Goal: Information Seeking & Learning: Learn about a topic

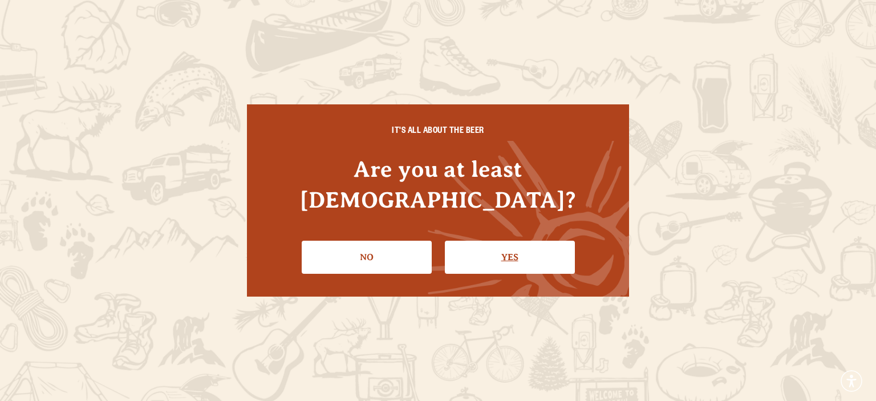
click at [506, 246] on link "Yes" at bounding box center [510, 257] width 130 height 33
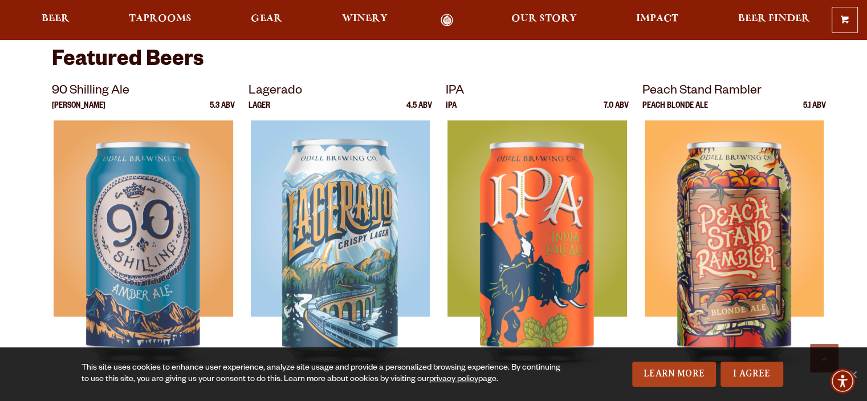
scroll to position [462, 0]
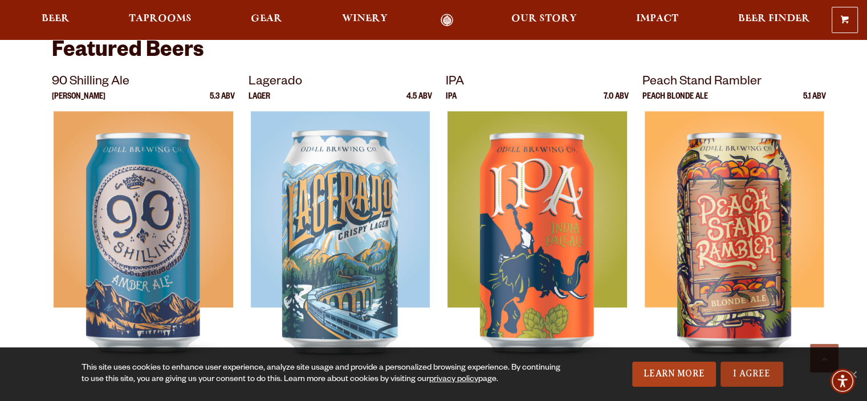
click at [747, 378] on link "I Agree" at bounding box center [752, 374] width 63 height 25
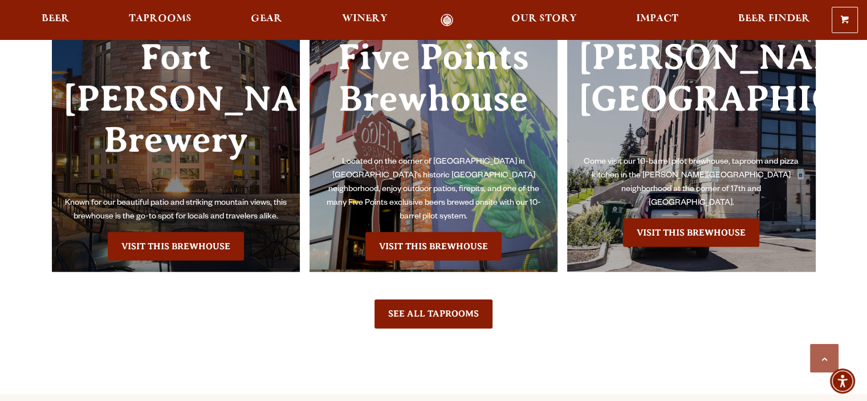
scroll to position [2585, 0]
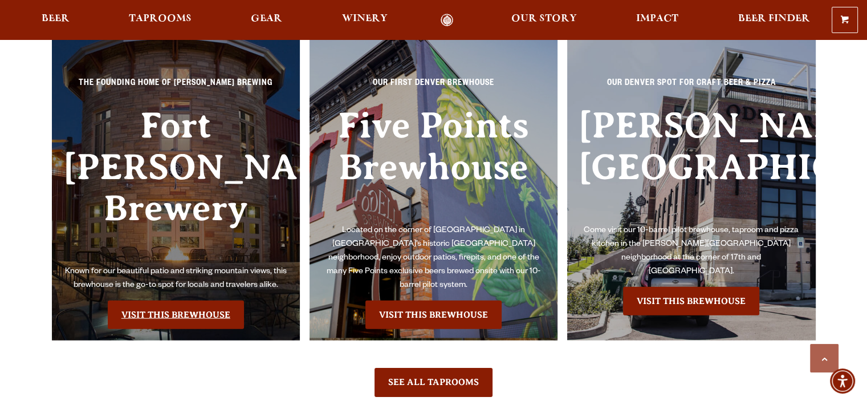
click at [178, 301] on link "Visit this Brewhouse" at bounding box center [176, 315] width 136 height 29
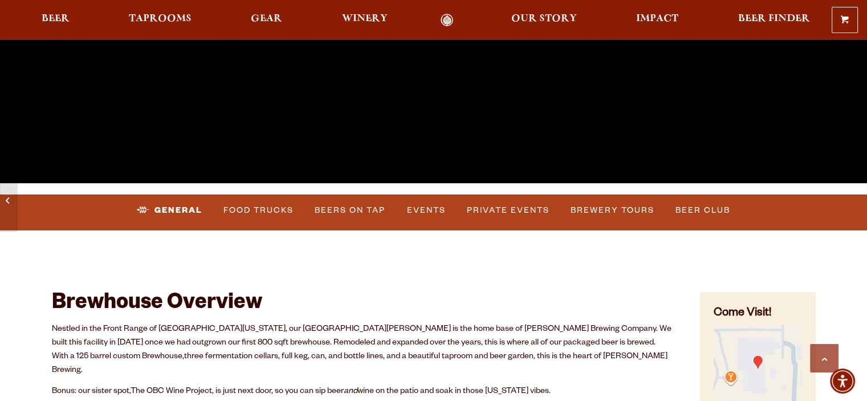
scroll to position [415, 0]
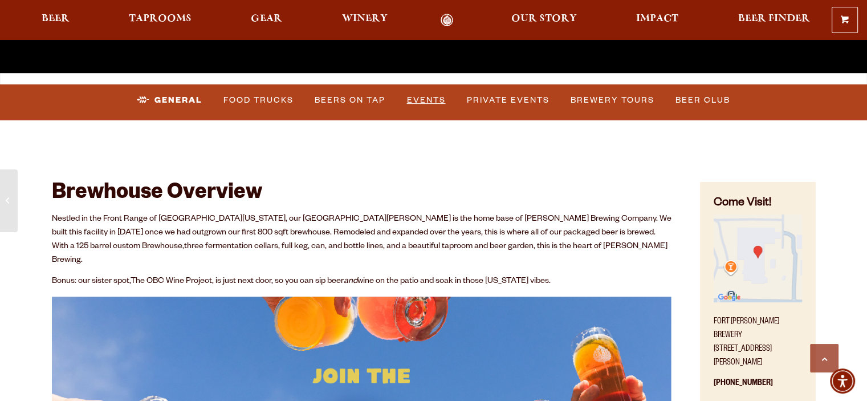
click at [427, 98] on link "Events" at bounding box center [427, 100] width 48 height 26
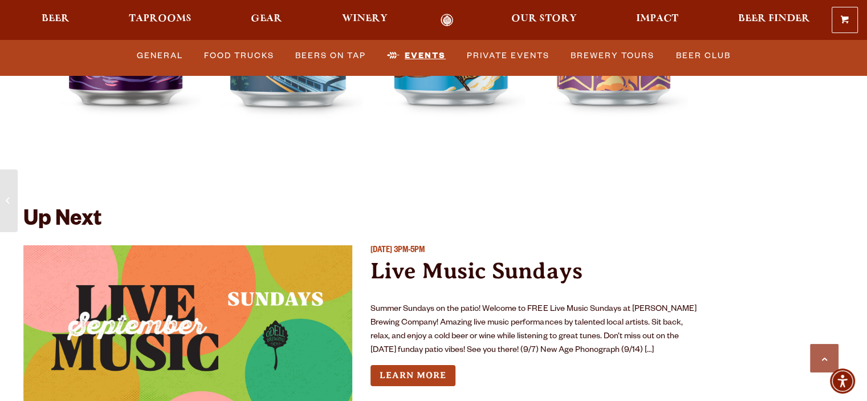
scroll to position [4168, 0]
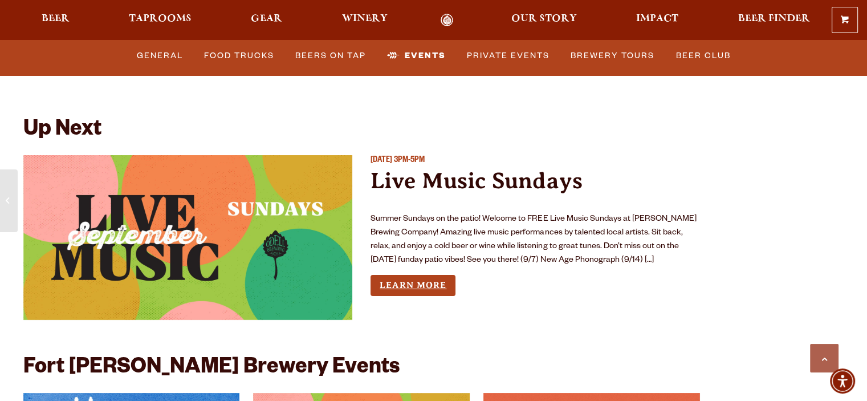
click at [429, 275] on link "Learn More" at bounding box center [413, 285] width 85 height 21
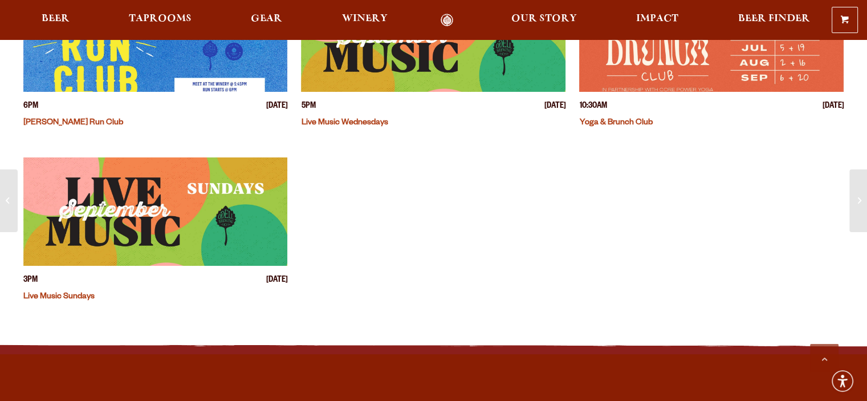
scroll to position [356, 0]
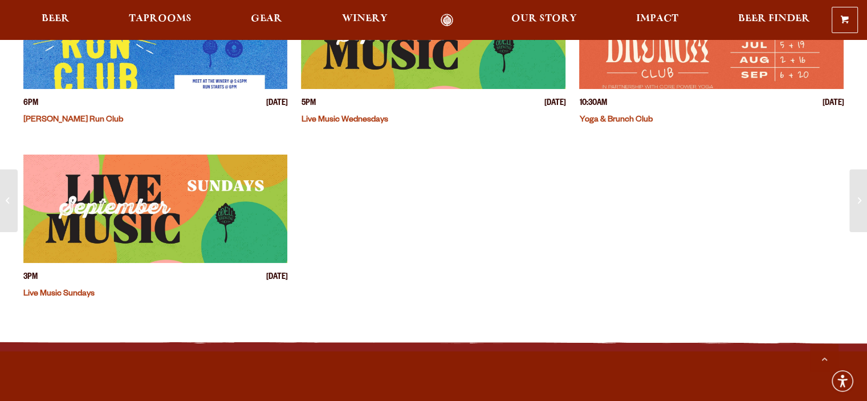
click at [160, 210] on img "View event details" at bounding box center [155, 209] width 265 height 108
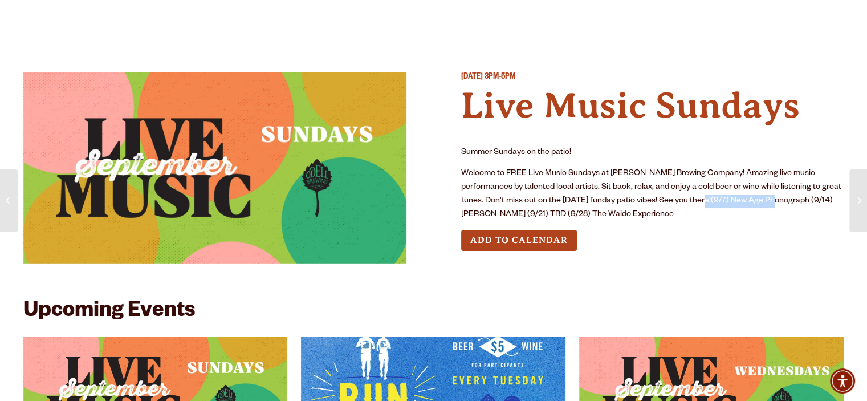
drag, startPoint x: 667, startPoint y: 200, endPoint x: 742, endPoint y: 199, distance: 75.8
click at [742, 199] on p "Welcome to FREE Live Music Sundays at Odell Brewing Company! Amazing live music…" at bounding box center [652, 194] width 383 height 55
drag, startPoint x: 666, startPoint y: 203, endPoint x: 744, endPoint y: 196, distance: 77.9
click at [744, 196] on p "Welcome to FREE Live Music Sundays at Odell Brewing Company! Amazing live music…" at bounding box center [652, 194] width 383 height 55
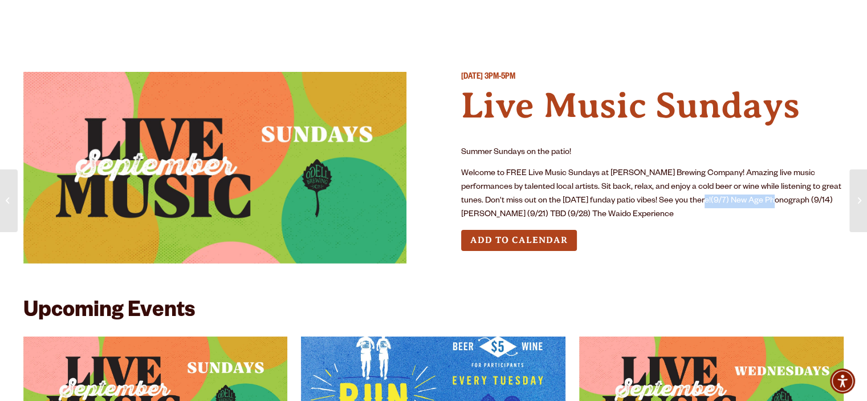
copy p "New Age Phonograph"
